Goal: Transaction & Acquisition: Obtain resource

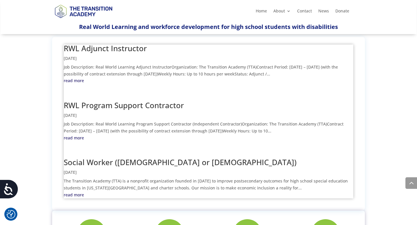
scroll to position [257, 0]
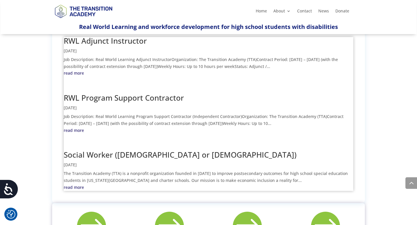
click at [82, 184] on link "read more" at bounding box center [209, 187] width 290 height 7
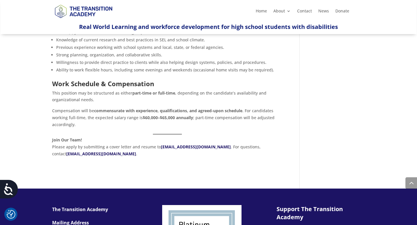
scroll to position [354, 0]
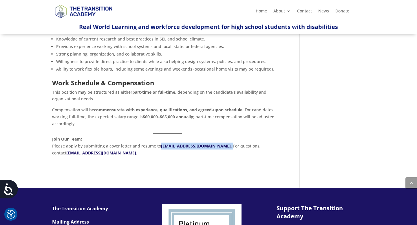
drag, startPoint x: 234, startPoint y: 137, endPoint x: 161, endPoint y: 135, distance: 72.5
click at [161, 136] on p "Join Our Team! Please apply by submitting a cover letter and resume to [EMAIL_A…" at bounding box center [167, 146] width 230 height 21
copy p "[EMAIL_ADDRESS][DOMAIN_NAME] ."
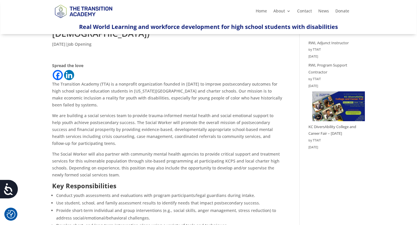
scroll to position [0, 0]
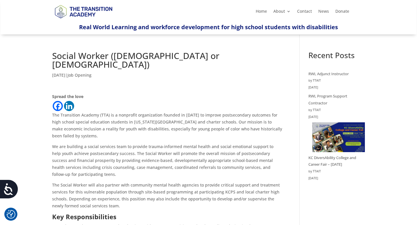
click at [110, 57] on h1 "Social Worker ([DEMOGRAPHIC_DATA] or [DEMOGRAPHIC_DATA])" at bounding box center [167, 62] width 230 height 20
drag, startPoint x: 52, startPoint y: 106, endPoint x: 99, endPoint y: 107, distance: 47.2
copy p "The Transition Academy"
click at [120, 112] on p "The Transition Academy (TTA) is a nonprofit organization founded in [DATE] to i…" at bounding box center [167, 128] width 230 height 32
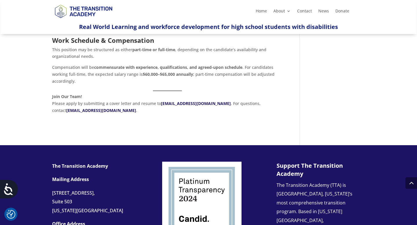
scroll to position [393, 0]
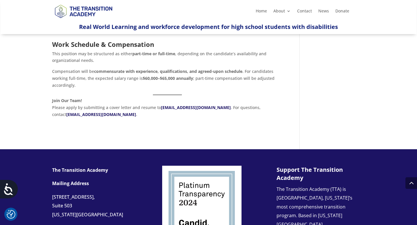
drag, startPoint x: 53, startPoint y: 100, endPoint x: 115, endPoint y: 98, distance: 61.5
click at [115, 98] on p "Join Our Team! Please apply by submitting a cover letter and resume to careers@…" at bounding box center [167, 107] width 230 height 21
drag, startPoint x: 154, startPoint y: 100, endPoint x: 52, endPoint y: 98, distance: 102.0
click at [52, 98] on p "Join Our Team! Please apply by submitting a cover letter and resume to careers@…" at bounding box center [167, 107] width 230 height 21
copy p "Please apply by submitting a cover letter and resume"
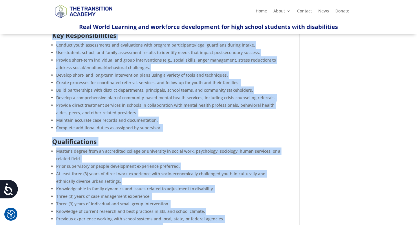
scroll to position [0, 0]
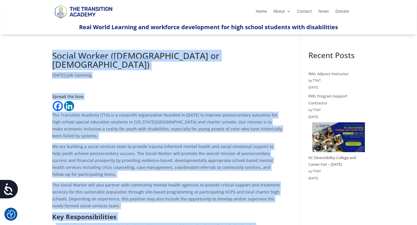
drag, startPoint x: 112, startPoint y: 171, endPoint x: 50, endPoint y: 50, distance: 135.8
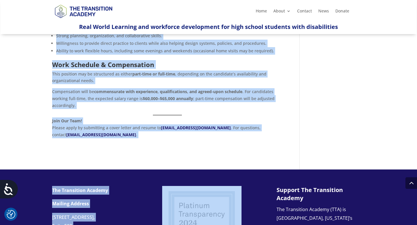
scroll to position [387, 0]
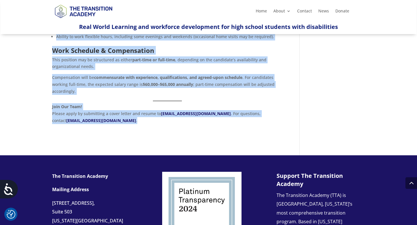
drag, startPoint x: 53, startPoint y: 79, endPoint x: 175, endPoint y: 121, distance: 129.9
copy div "The Transition Academy (TTA) is a nonprofit organization founded in August 2019…"
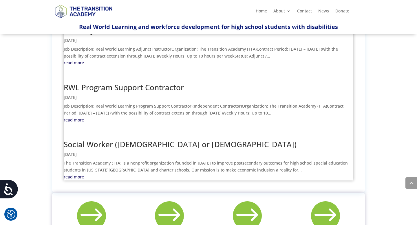
scroll to position [259, 0]
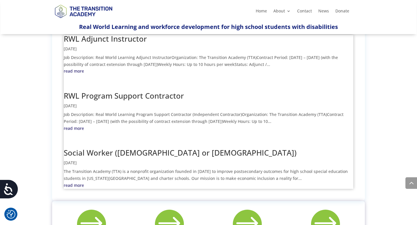
click at [78, 182] on link "read more" at bounding box center [209, 185] width 290 height 7
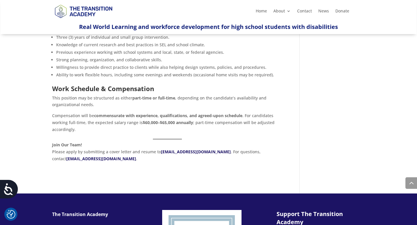
scroll to position [352, 0]
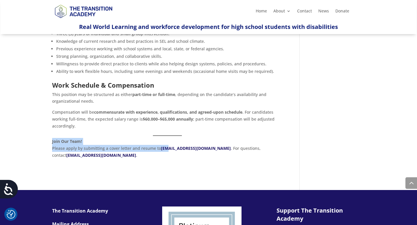
drag, startPoint x: 160, startPoint y: 137, endPoint x: 166, endPoint y: 142, distance: 8.2
click at [166, 142] on p "Join Our Team! Please apply by submitting a cover letter and resume to [EMAIL_A…" at bounding box center [167, 148] width 230 height 21
click at [166, 143] on p "Join Our Team! Please apply by submitting a cover letter and resume to [EMAIL_A…" at bounding box center [167, 148] width 230 height 21
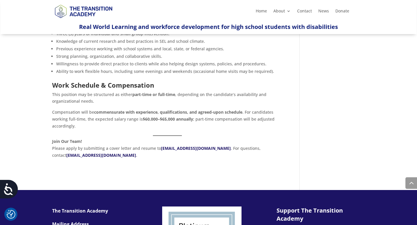
click at [168, 146] on link "[EMAIL_ADDRESS][DOMAIN_NAME]" at bounding box center [196, 149] width 70 height 6
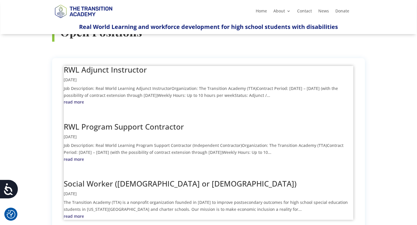
scroll to position [228, 0]
click at [77, 192] on link "read more" at bounding box center [209, 216] width 290 height 7
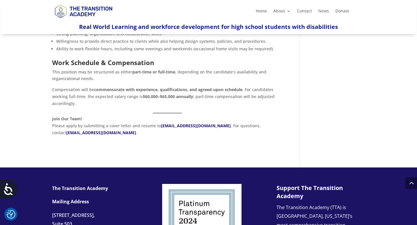
scroll to position [371, 0]
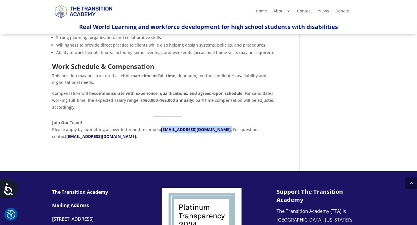
drag, startPoint x: 233, startPoint y: 122, endPoint x: 161, endPoint y: 121, distance: 72.2
click at [161, 121] on p "Join Our Team! Please apply by submitting a cover letter and resume to careers@…" at bounding box center [167, 129] width 230 height 21
copy p "careers@thetransitionacademy.org ."
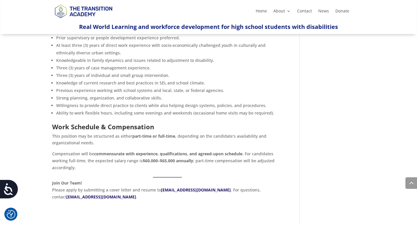
scroll to position [307, 0]
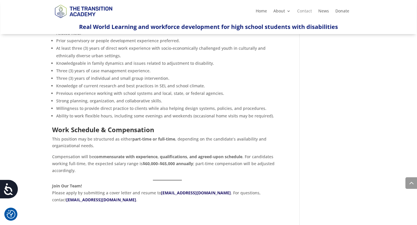
click at [301, 13] on link "Contact" at bounding box center [304, 12] width 15 height 6
drag, startPoint x: 232, startPoint y: 186, endPoint x: 161, endPoint y: 183, distance: 71.3
click at [161, 183] on p "Join Our Team! Please apply by submitting a cover letter and resume to careers@…" at bounding box center [167, 193] width 230 height 21
copy link "careers@thetransitionacademy.org"
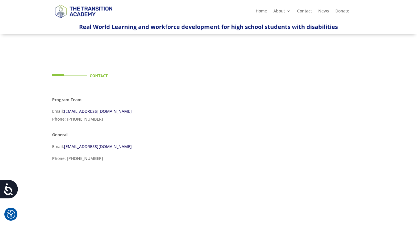
scroll to position [9, 0]
